Goal: Information Seeking & Learning: Learn about a topic

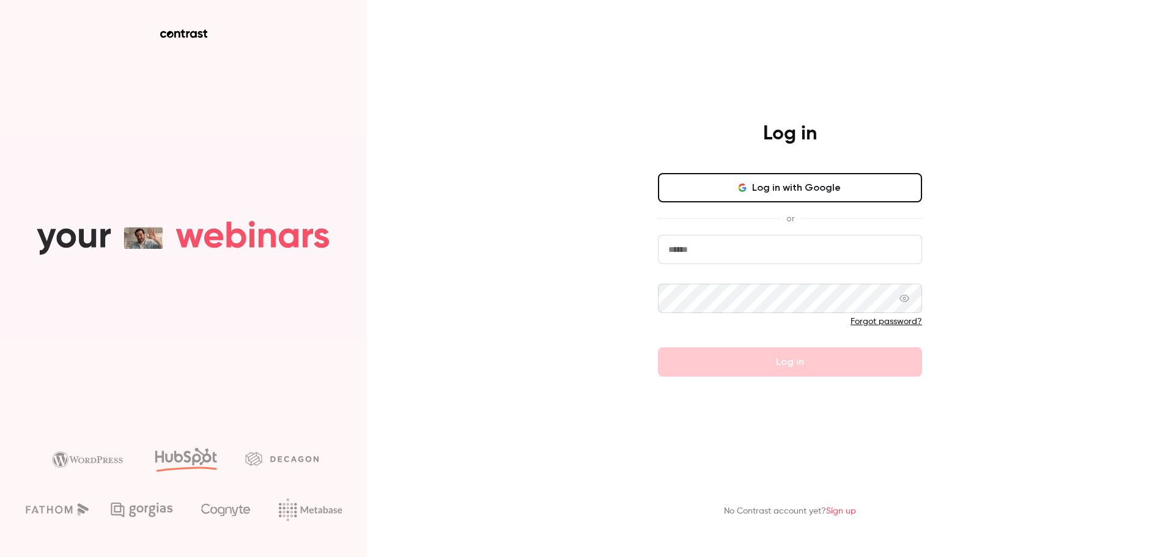
click at [804, 196] on button "Log in with Google" at bounding box center [790, 187] width 264 height 29
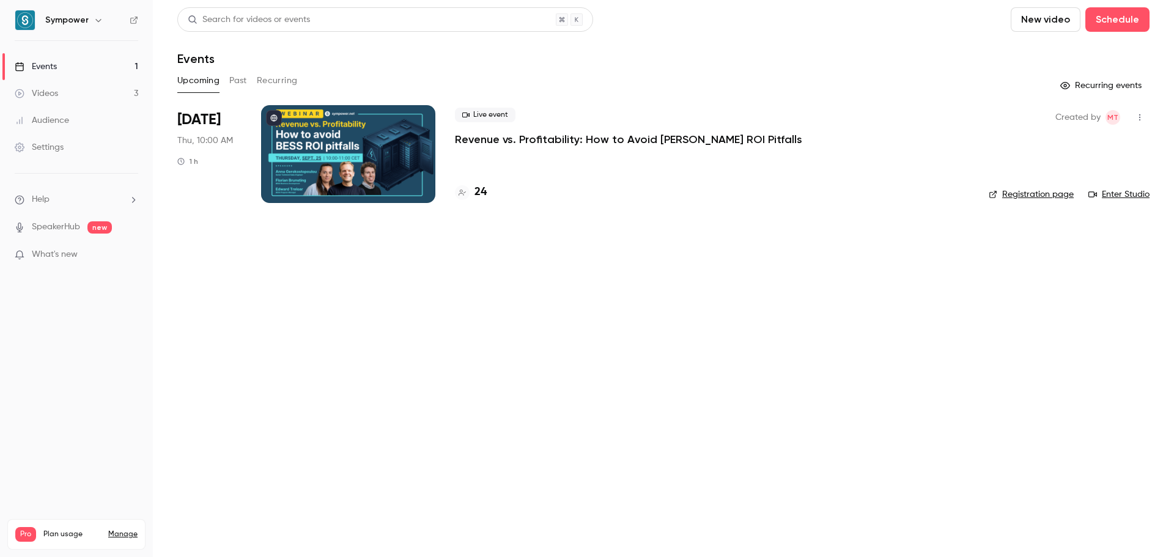
click at [598, 140] on p "Revenue vs. Profitability: How to Avoid [PERSON_NAME] ROI Pitfalls" at bounding box center [628, 139] width 347 height 15
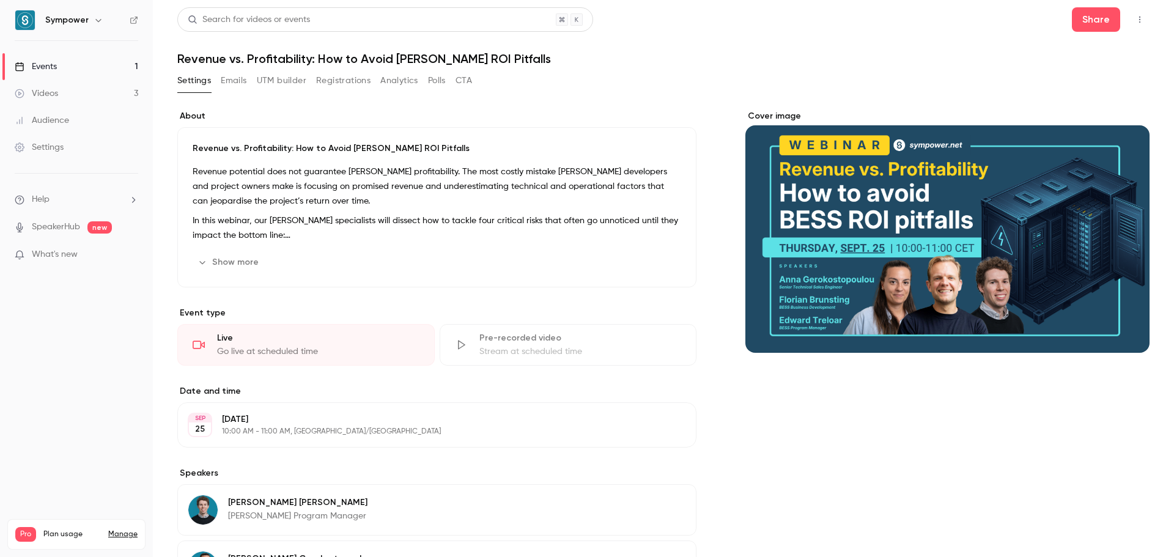
click at [339, 86] on button "Registrations" at bounding box center [343, 81] width 54 height 20
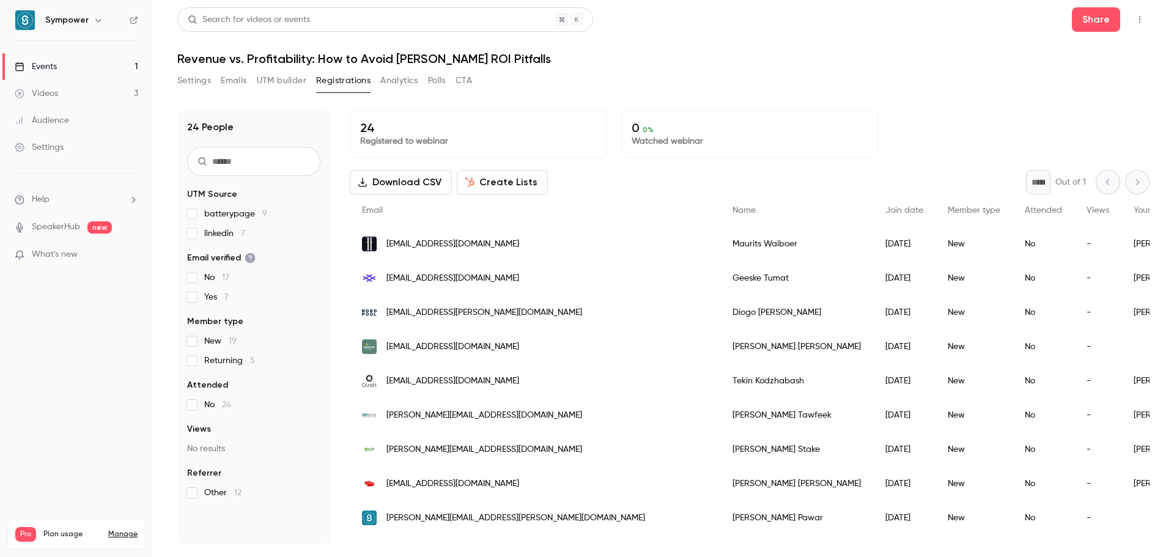
click at [296, 86] on button "UTM builder" at bounding box center [282, 81] width 50 height 20
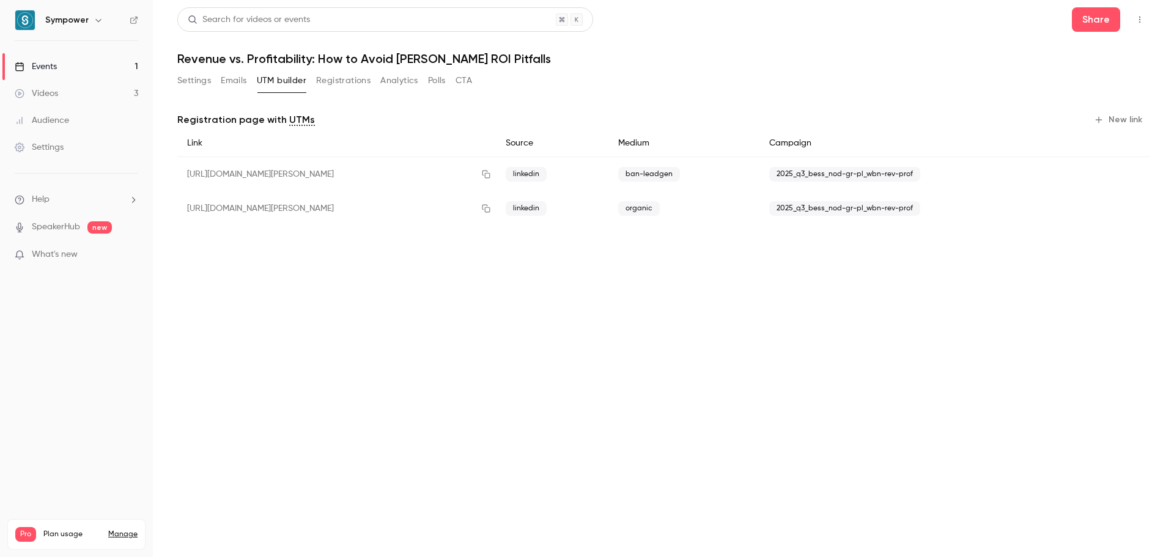
click at [193, 80] on button "Settings" at bounding box center [194, 81] width 34 height 20
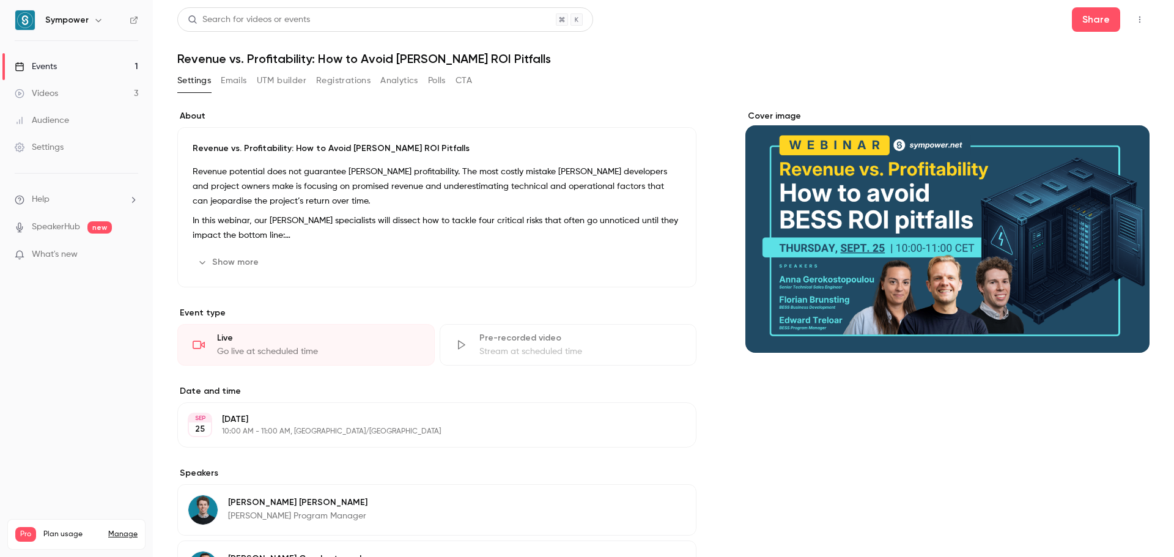
click at [244, 263] on button "Show more" at bounding box center [229, 263] width 73 height 20
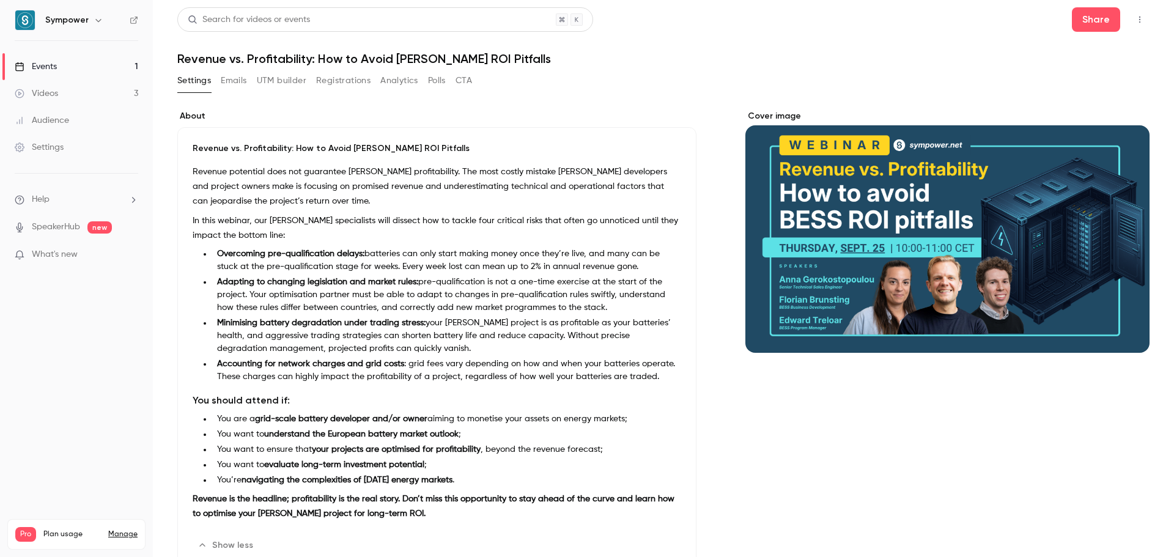
click at [343, 83] on button "Registrations" at bounding box center [343, 81] width 54 height 20
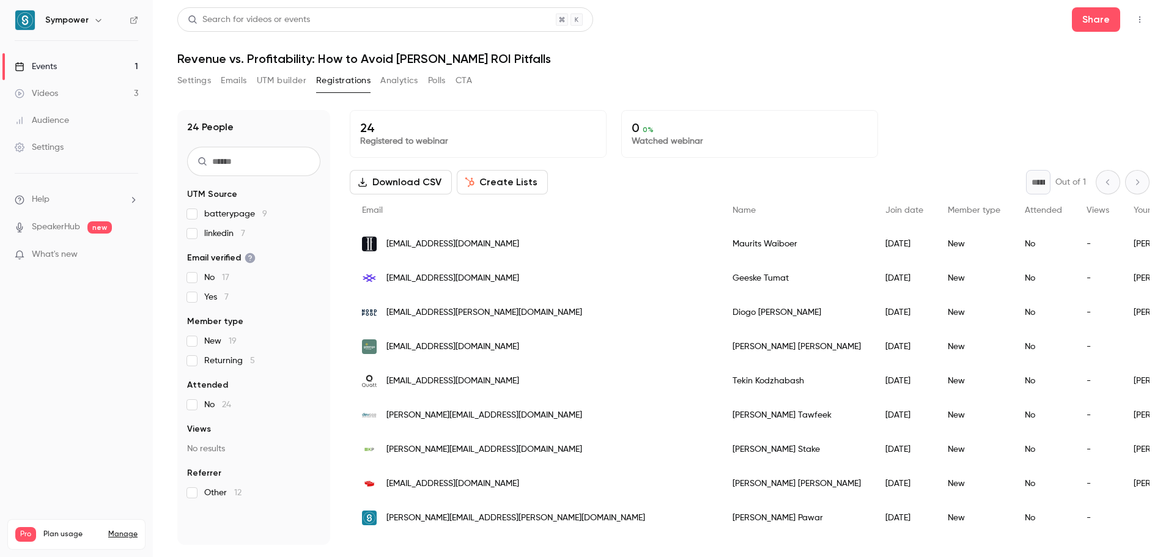
click at [280, 83] on button "UTM builder" at bounding box center [282, 81] width 50 height 20
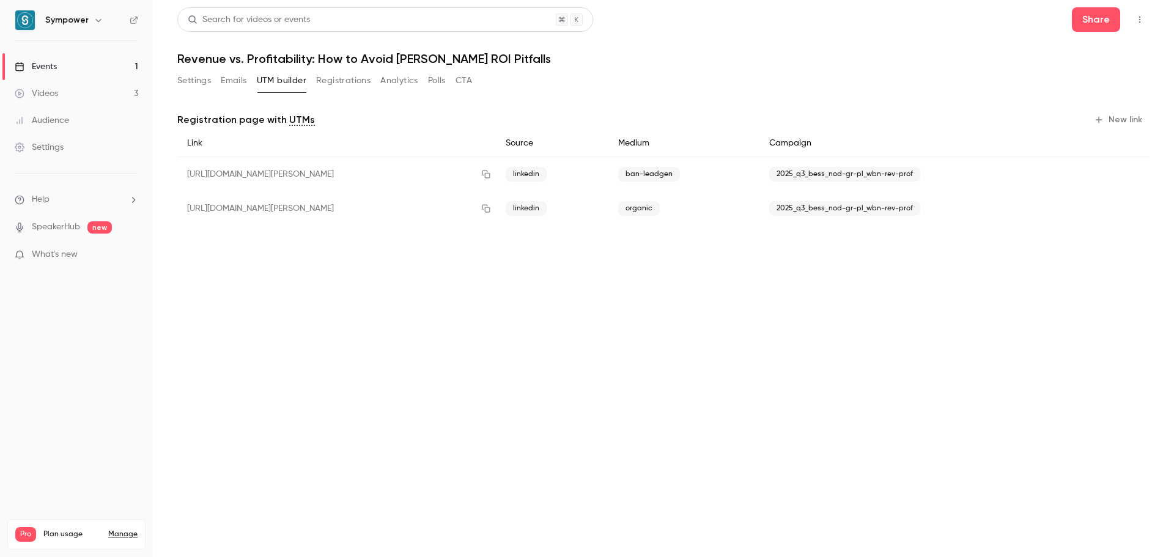
click at [194, 80] on button "Settings" at bounding box center [194, 81] width 34 height 20
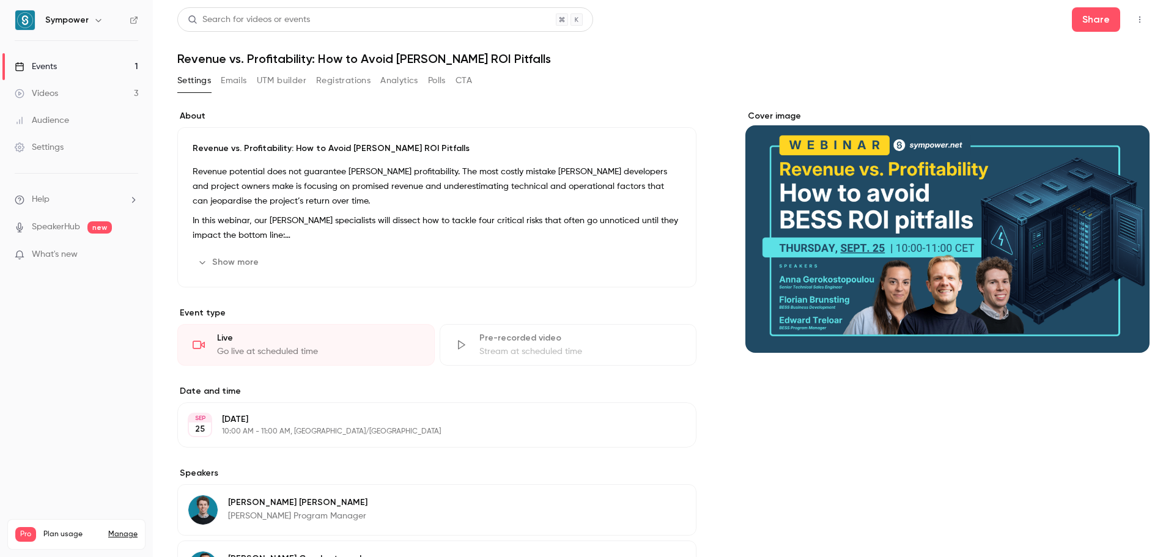
click at [228, 258] on button "Show more" at bounding box center [229, 263] width 73 height 20
